Goal: Information Seeking & Learning: Check status

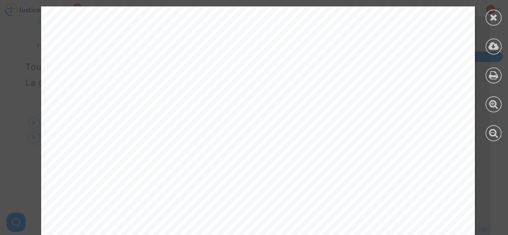
scroll to position [229, 0]
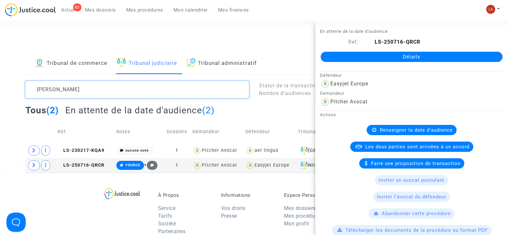
click at [148, 86] on textarea at bounding box center [136, 89] width 223 height 17
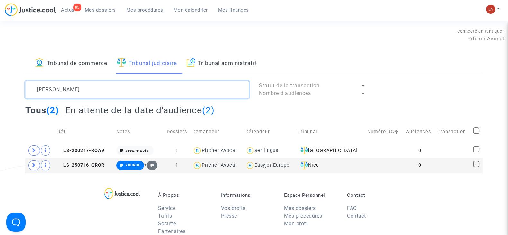
click at [148, 86] on textarea at bounding box center [136, 89] width 223 height 17
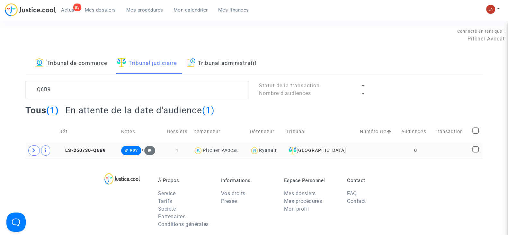
click at [90, 144] on td "LS-250730-Q6B9" at bounding box center [88, 150] width 62 height 15
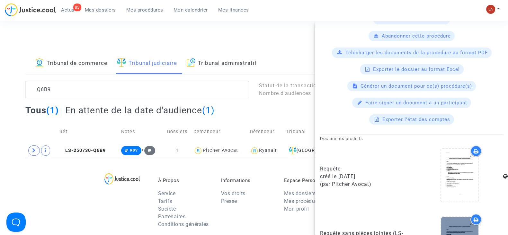
scroll to position [241, 0]
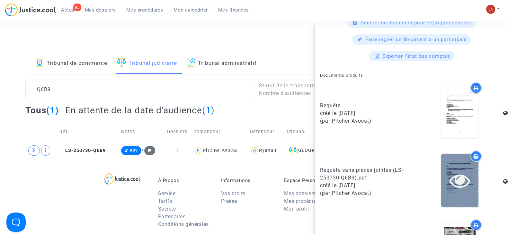
click at [441, 193] on div at bounding box center [459, 180] width 37 height 53
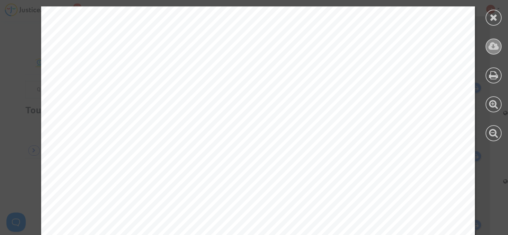
click at [490, 49] on icon at bounding box center [493, 46] width 11 height 10
click at [491, 15] on icon at bounding box center [493, 18] width 8 height 10
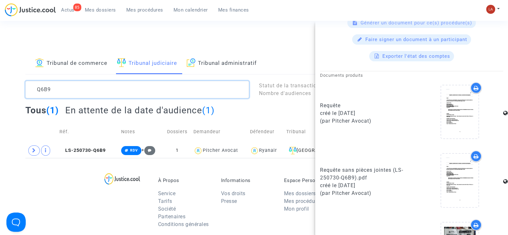
click at [102, 86] on textarea at bounding box center [136, 89] width 223 height 17
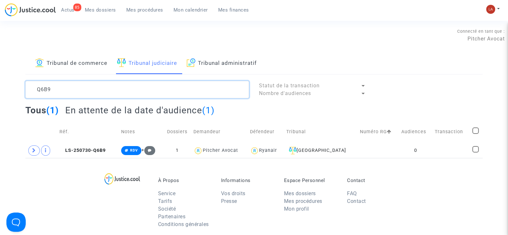
click at [102, 86] on textarea at bounding box center [136, 89] width 223 height 17
type textarea "EFHC"
click at [103, 148] on span "LS-250730-EFHC" at bounding box center [82, 150] width 46 height 5
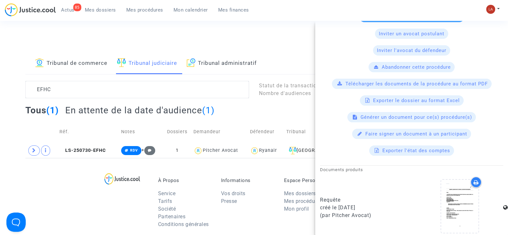
scroll to position [241, 0]
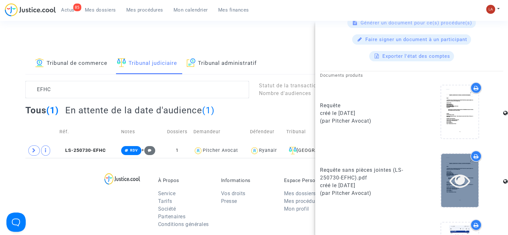
click at [452, 189] on div at bounding box center [459, 180] width 37 height 53
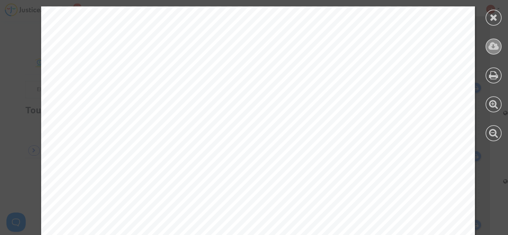
click at [491, 54] on div at bounding box center [493, 47] width 16 height 16
